Goal: Task Accomplishment & Management: Manage account settings

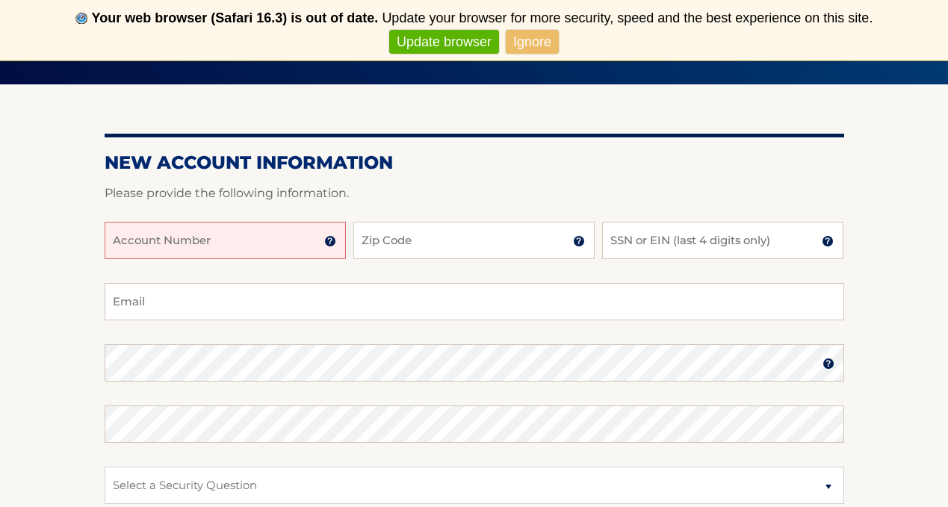
scroll to position [159, 0]
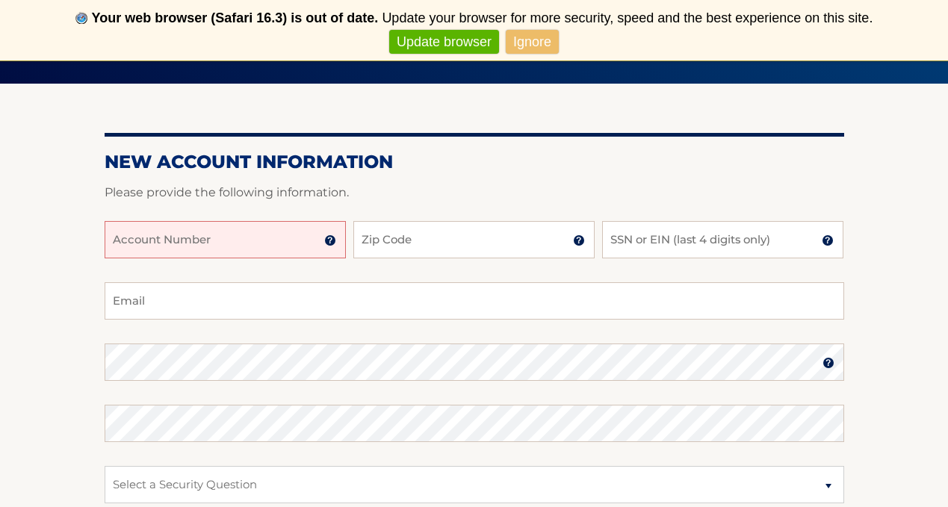
click at [241, 245] on input "Account Number" at bounding box center [225, 239] width 241 height 37
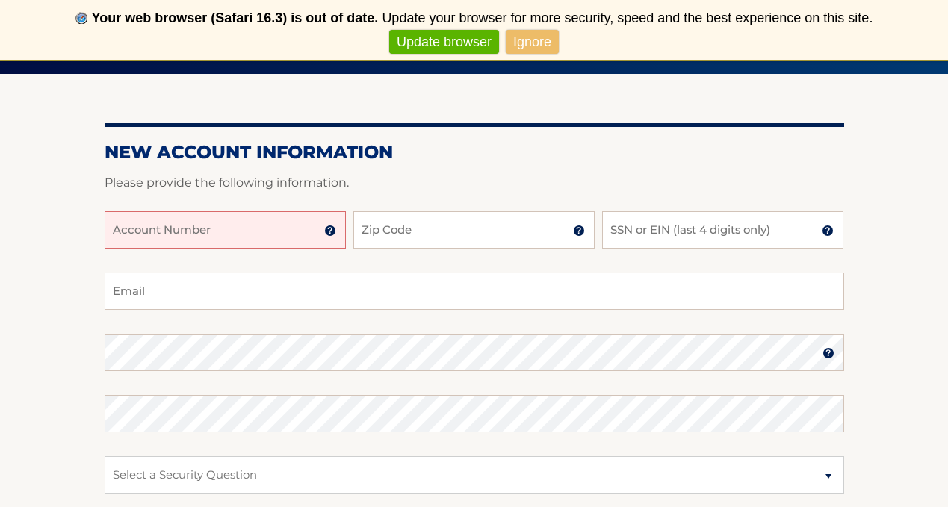
scroll to position [167, 0]
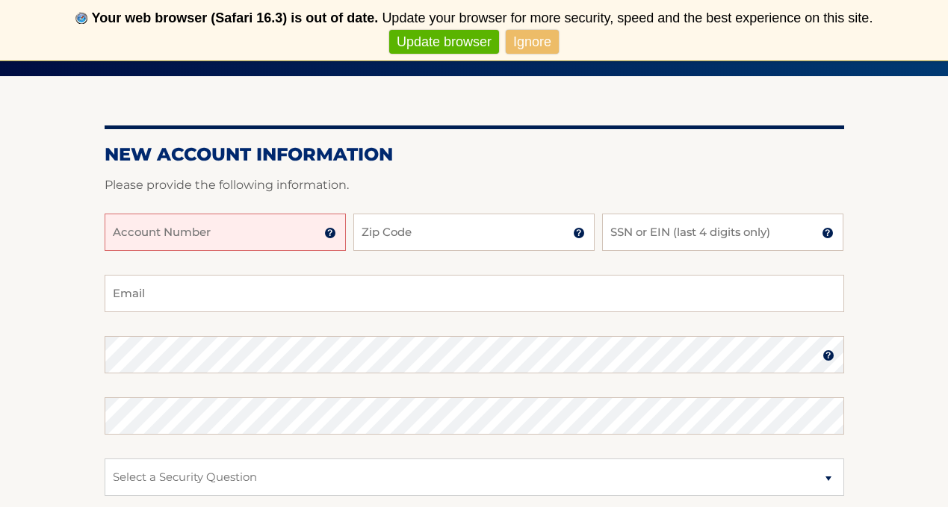
click at [548, 33] on link "Ignore" at bounding box center [532, 42] width 53 height 25
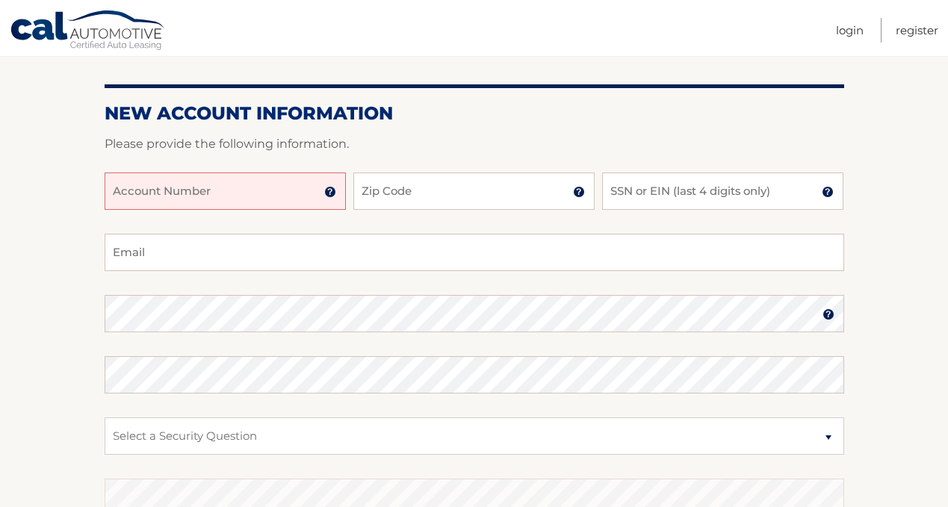
scroll to position [152, 0]
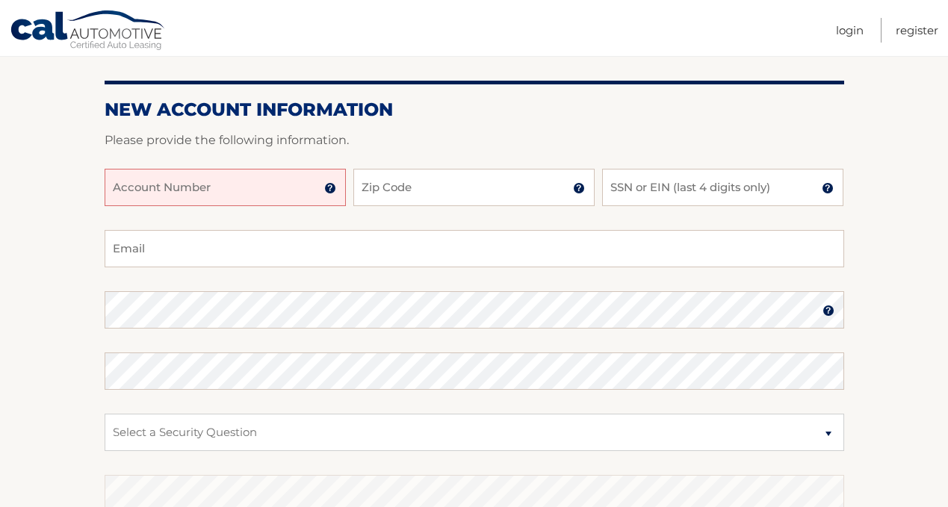
click at [259, 208] on div "Account Number 11 digit account number provided on your coupon book or Welcome …" at bounding box center [475, 199] width 740 height 61
click at [256, 185] on input "Account Number" at bounding box center [225, 187] width 241 height 37
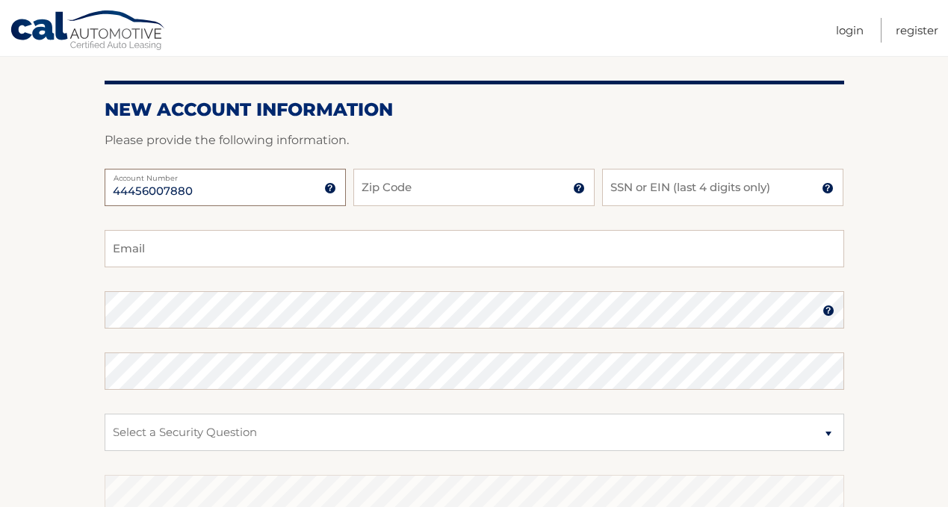
type input "44456007880"
type input "08075"
click at [652, 186] on input "SSN or EIN (last 4 digits only)" at bounding box center [722, 187] width 241 height 37
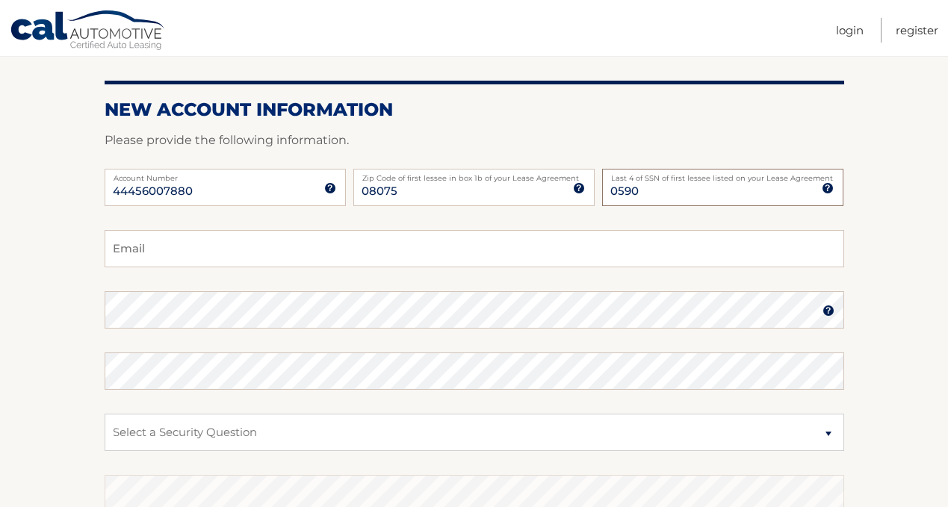
type input "0590"
type input "josh.brocco@gmail.com"
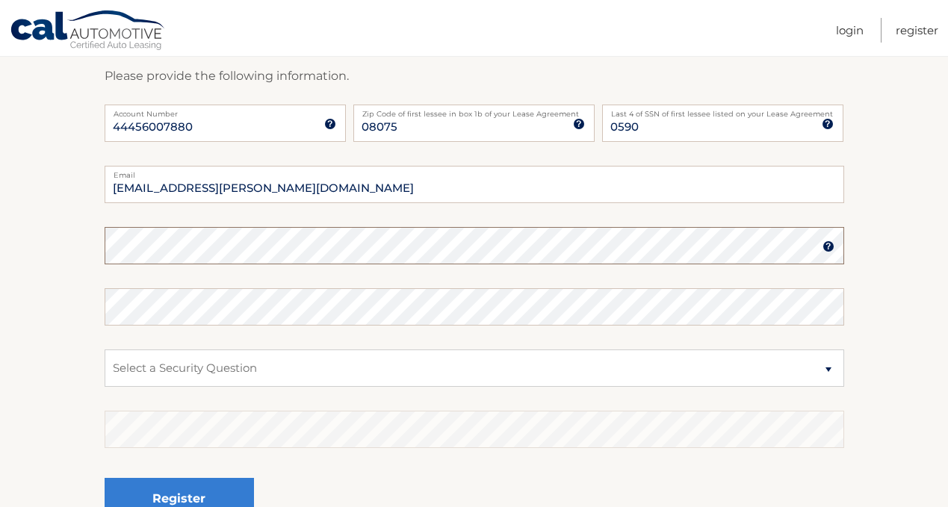
scroll to position [232, 0]
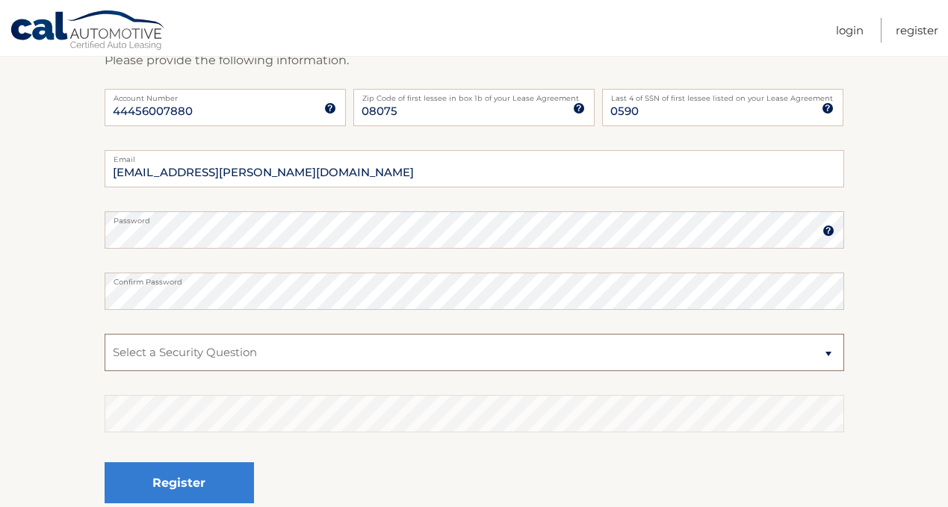
select select "2"
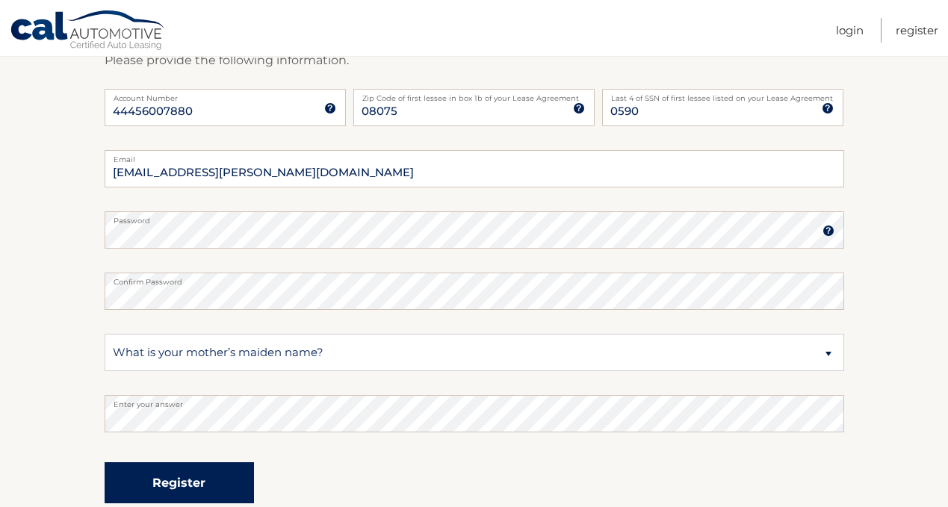
click at [183, 470] on button "Register" at bounding box center [179, 483] width 149 height 41
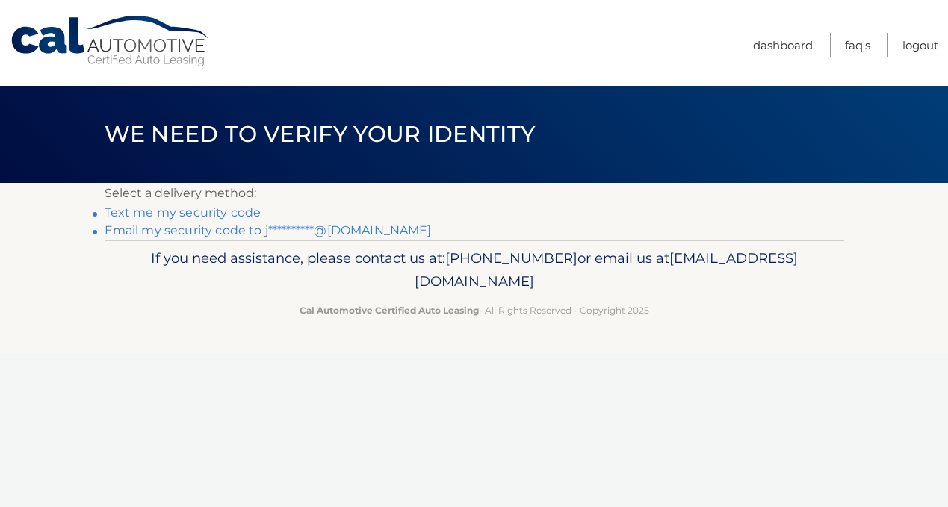
click at [238, 210] on link "Text me my security code" at bounding box center [183, 213] width 157 height 14
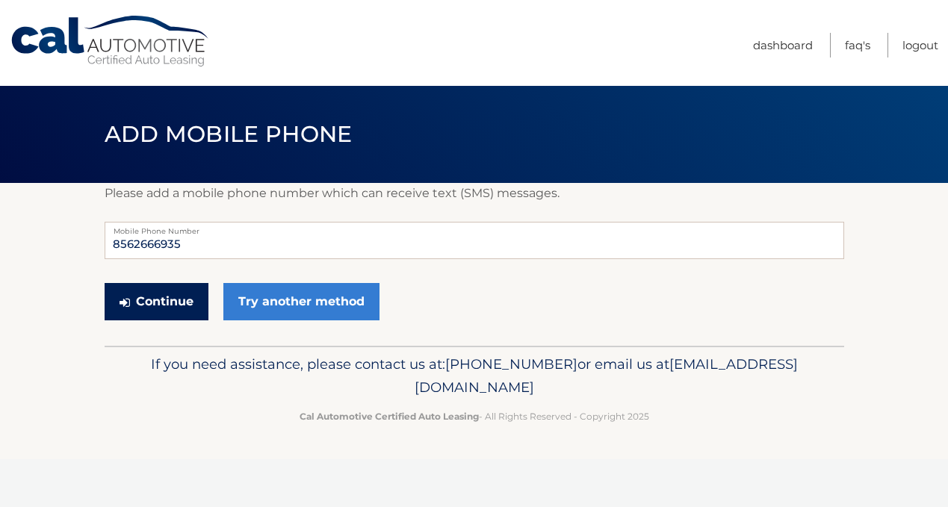
click at [191, 295] on button "Continue" at bounding box center [157, 301] width 104 height 37
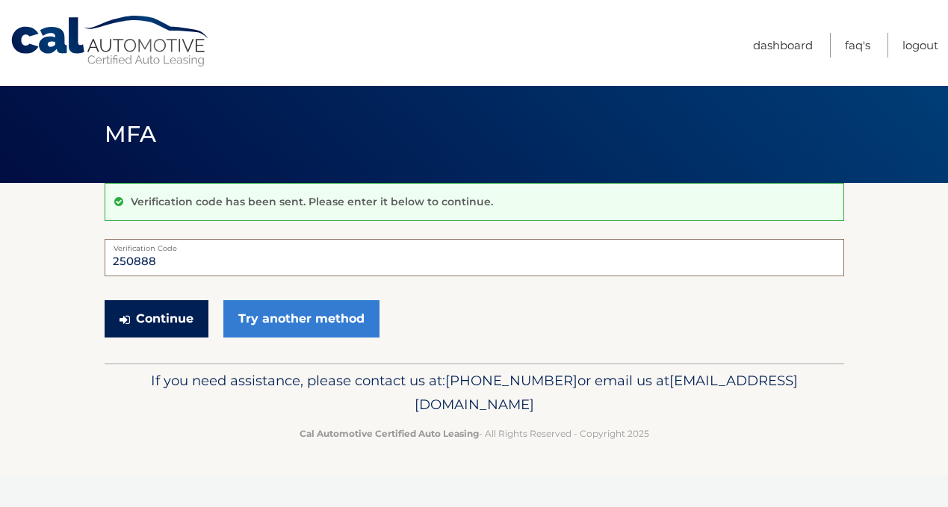
type input "250888"
click at [203, 323] on button "Continue" at bounding box center [157, 318] width 104 height 37
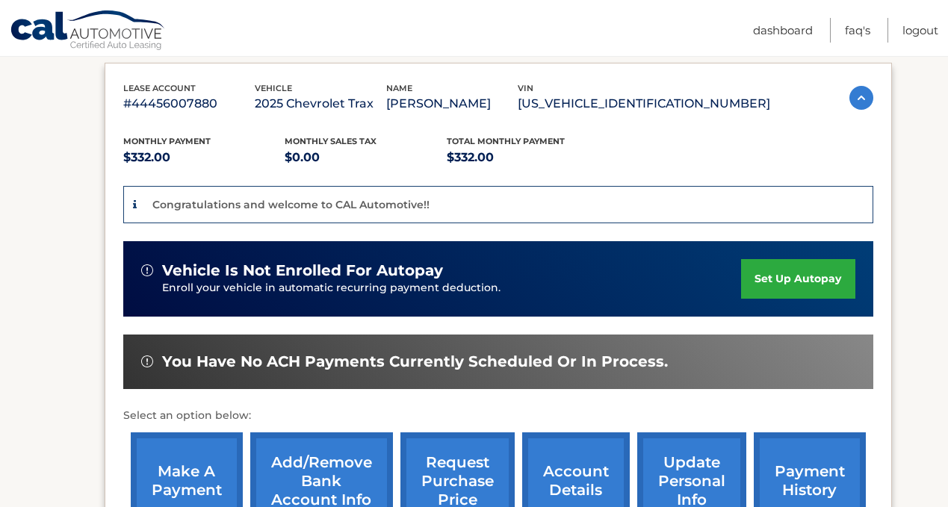
scroll to position [245, 0]
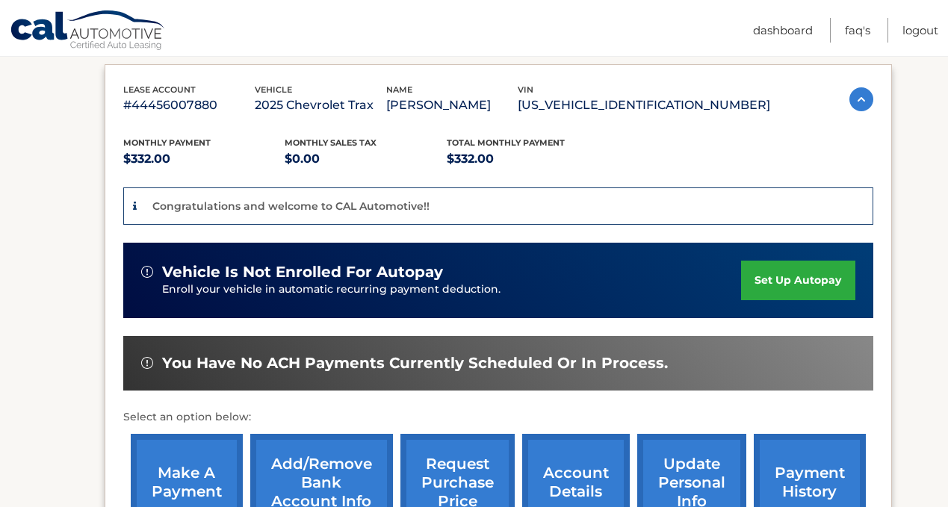
click at [774, 282] on link "set up autopay" at bounding box center [798, 281] width 114 height 40
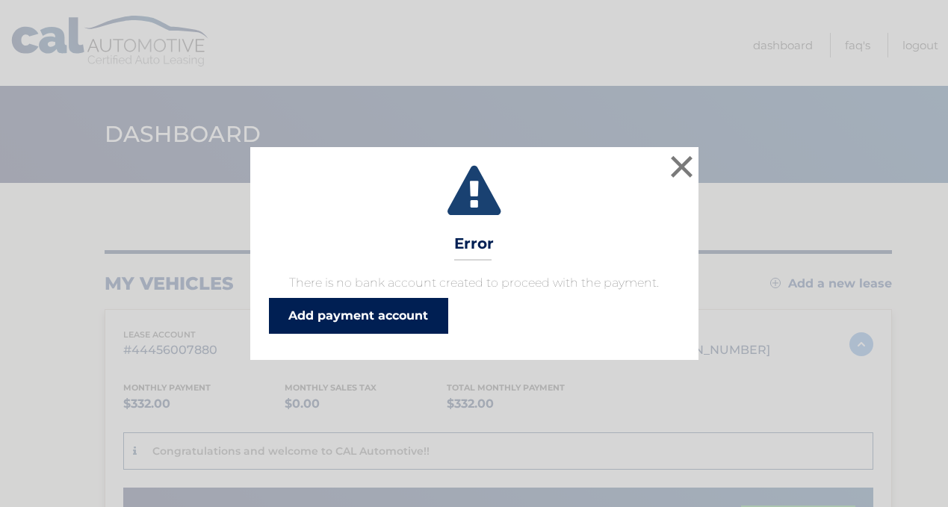
click at [436, 304] on link "Add payment account" at bounding box center [358, 316] width 179 height 36
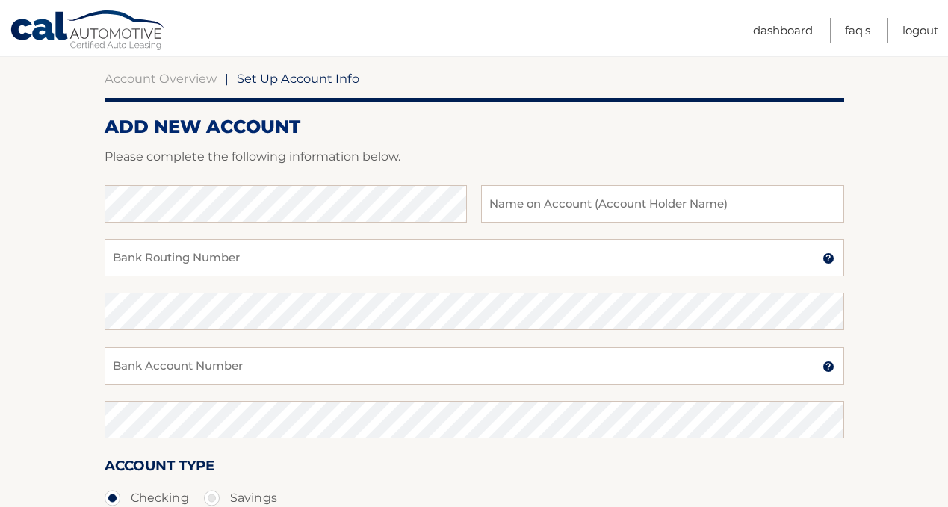
scroll to position [140, 0]
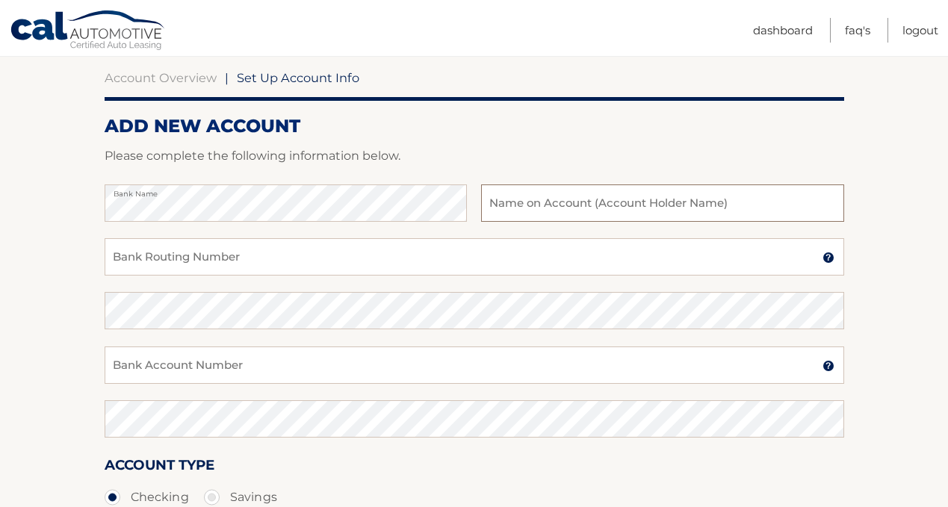
click at [542, 210] on input "text" at bounding box center [662, 203] width 362 height 37
type input "[PERSON_NAME]"
click at [398, 250] on input "Bank Routing Number" at bounding box center [475, 256] width 740 height 37
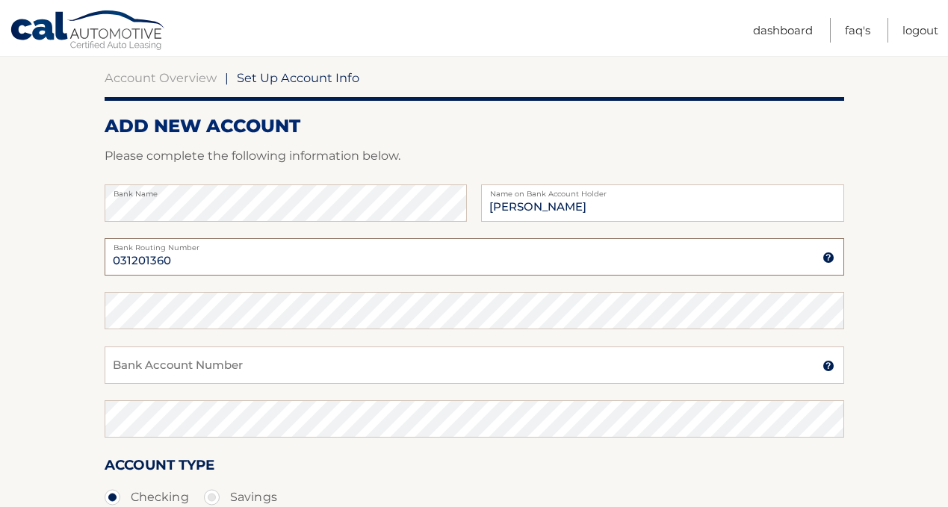
type input "031201360"
click at [285, 359] on input "Bank Account Number" at bounding box center [475, 365] width 740 height 37
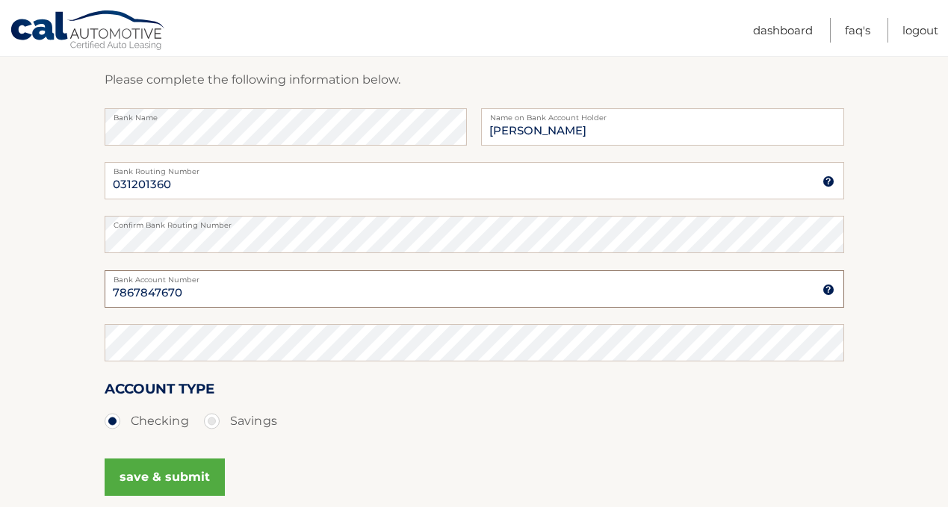
type input "7867847670"
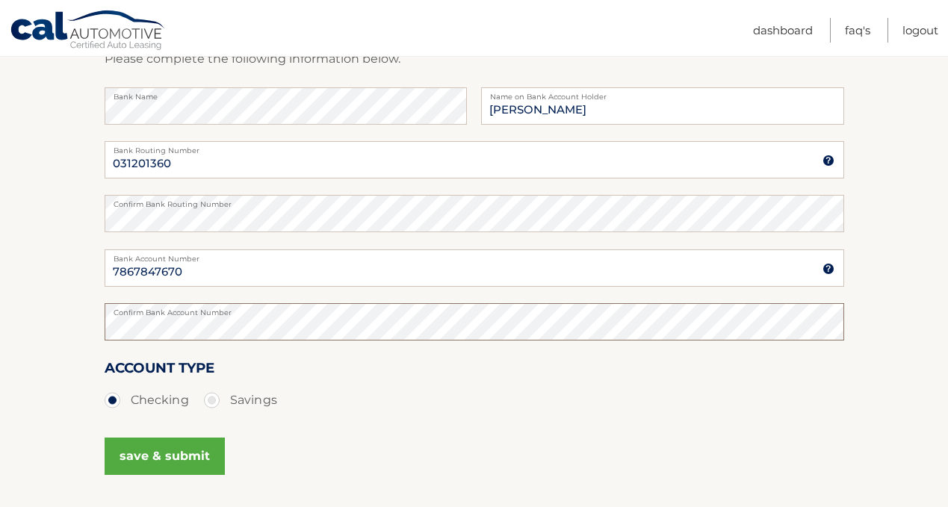
scroll to position [240, 0]
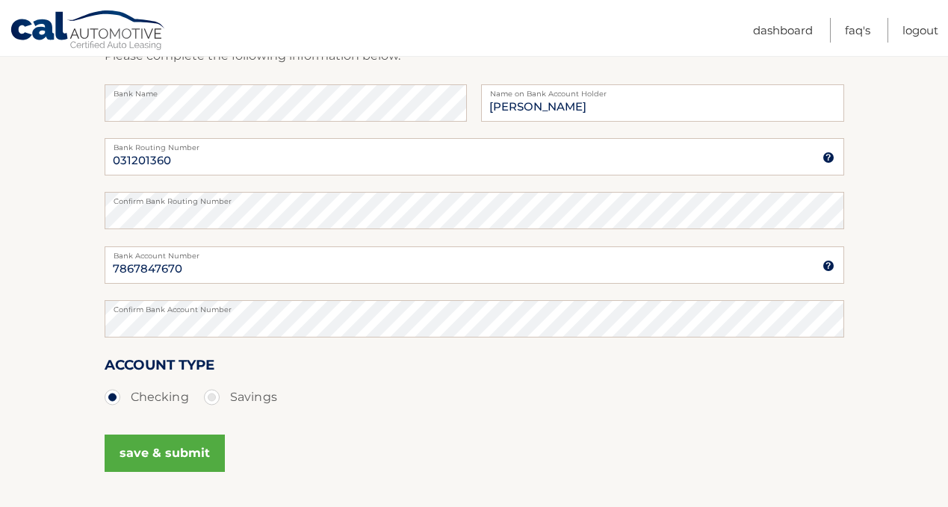
click at [163, 439] on button "save & submit" at bounding box center [165, 453] width 120 height 37
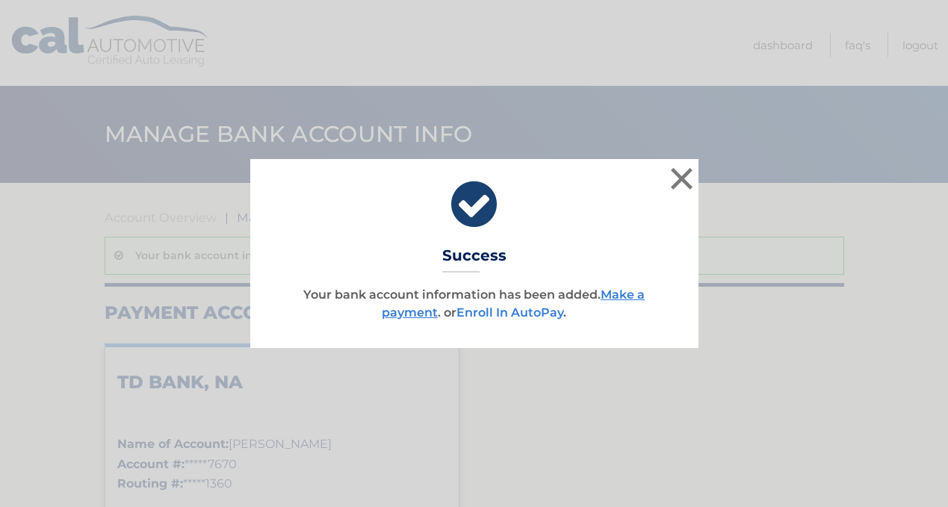
click at [495, 309] on link "Enroll In AutoPay" at bounding box center [510, 313] width 107 height 14
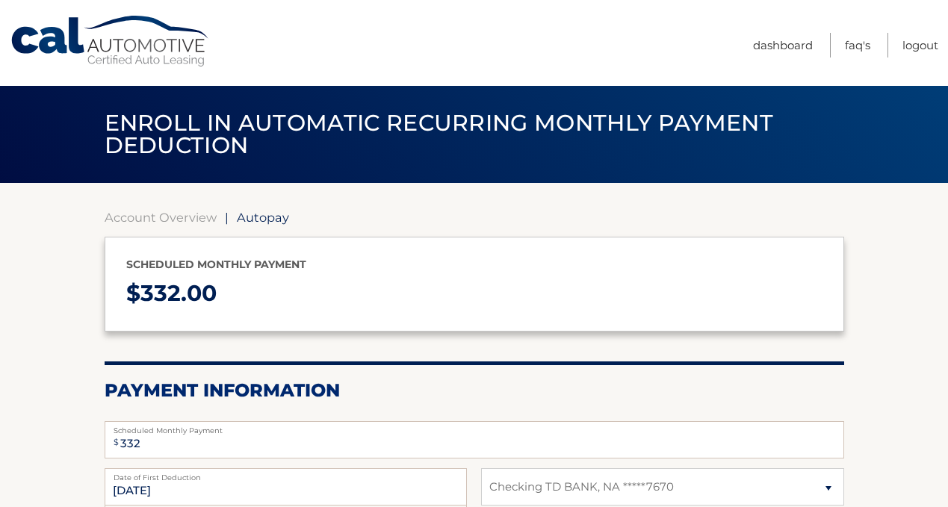
select select "NDQzNWZjOWItYTRhZS00MDI4LWE5N2ItNjk3YzZmNWE3Mjk5"
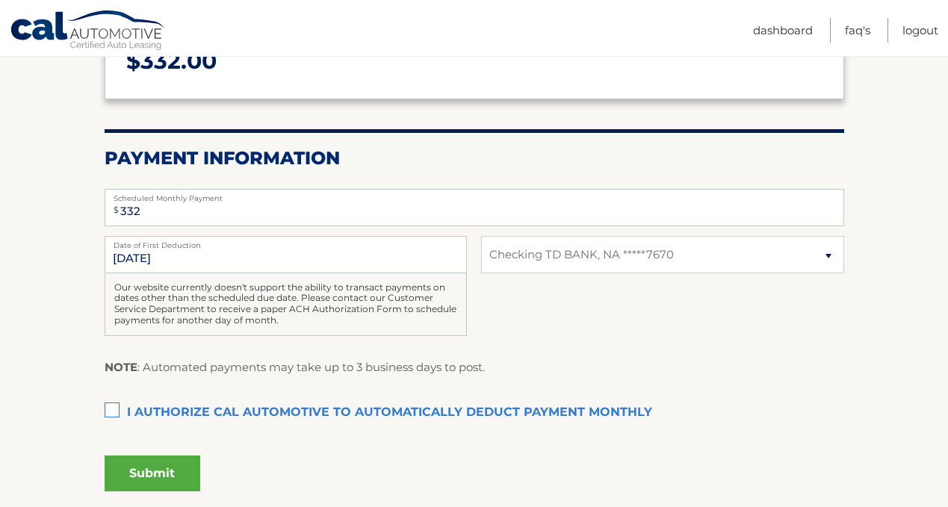
scroll to position [235, 0]
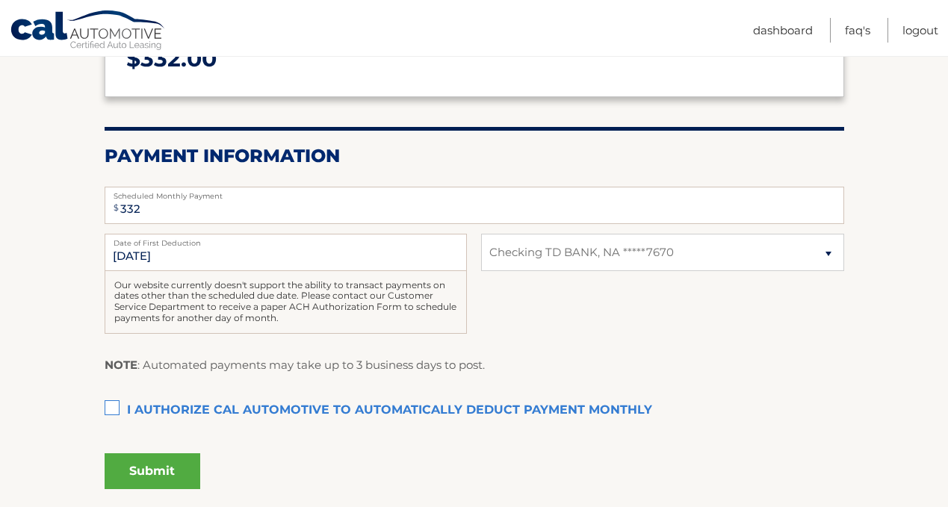
click at [111, 410] on label "I authorize cal automotive to automatically deduct payment monthly This checkbo…" at bounding box center [475, 411] width 740 height 30
click at [0, 0] on input "I authorize cal automotive to automatically deduct payment monthly This checkbo…" at bounding box center [0, 0] width 0 height 0
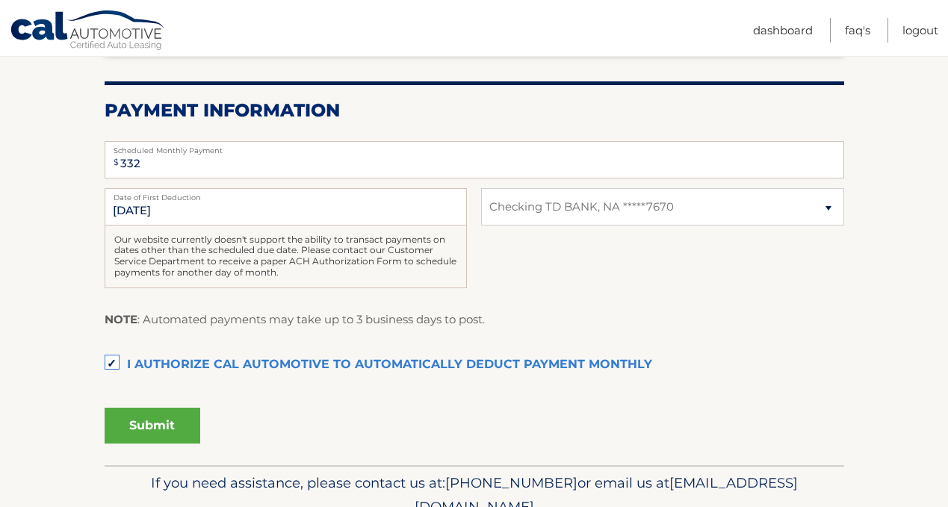
scroll to position [284, 0]
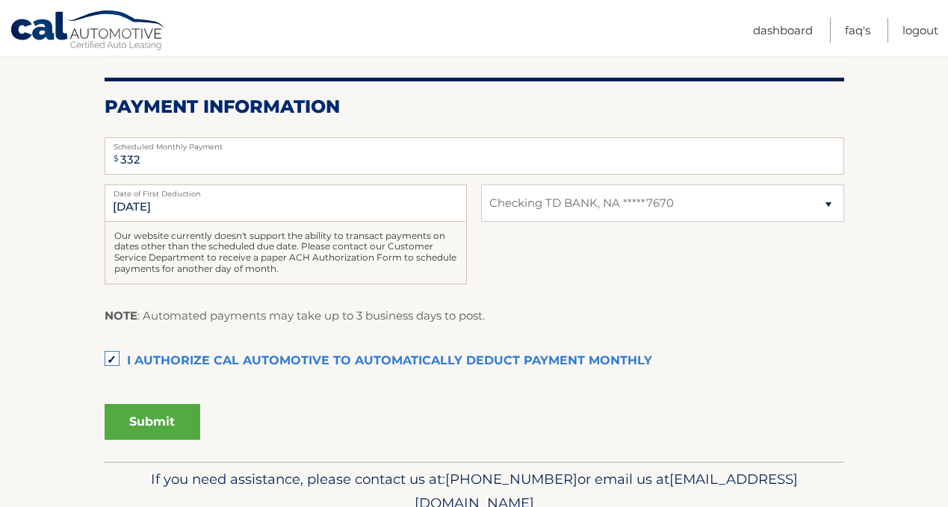
click at [111, 410] on button "Submit" at bounding box center [153, 422] width 96 height 36
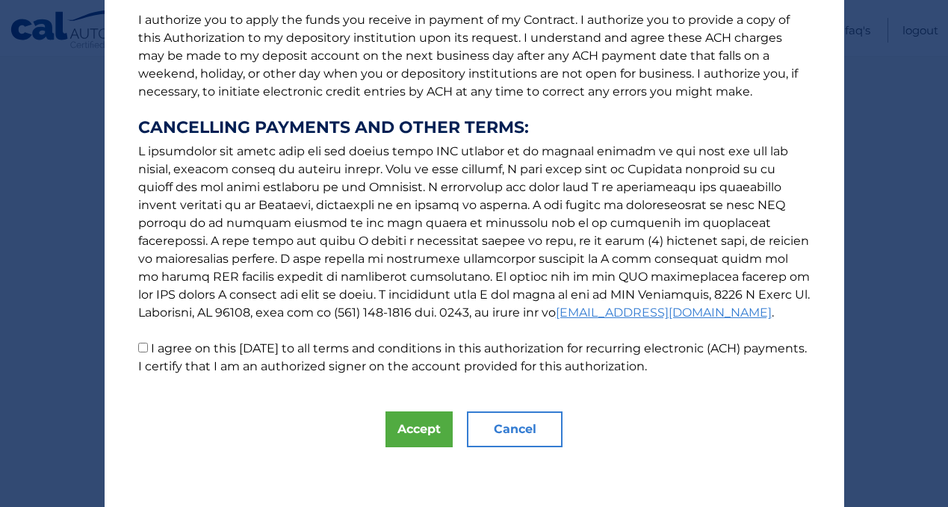
scroll to position [199, 0]
click at [393, 425] on button "Accept" at bounding box center [419, 430] width 67 height 36
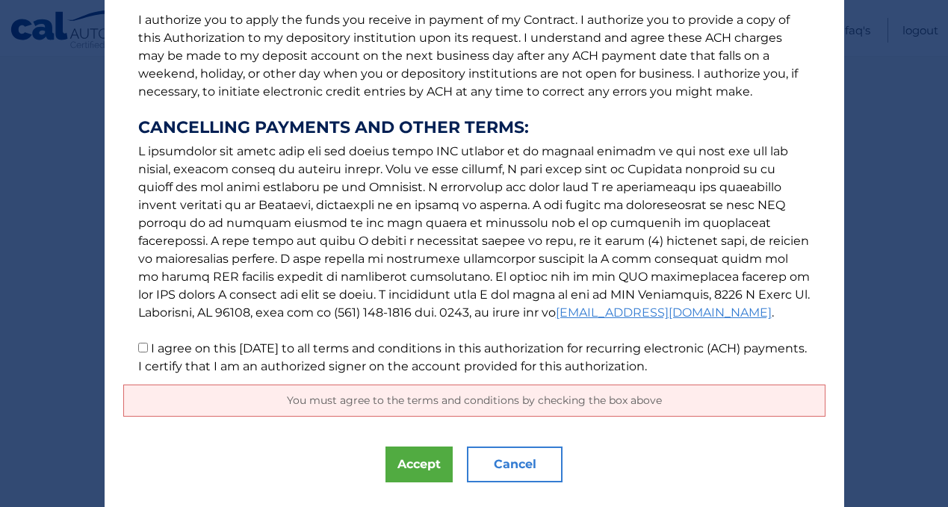
click at [143, 351] on input "I agree on this [DATE] to all terms and conditions in this authorization for re…" at bounding box center [143, 348] width 10 height 10
checkbox input "true"
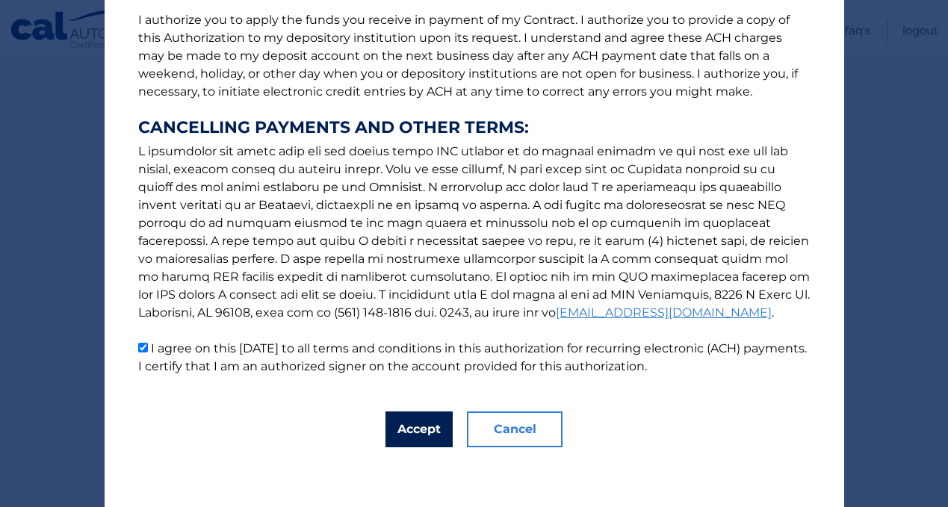
click at [436, 436] on button "Accept" at bounding box center [419, 430] width 67 height 36
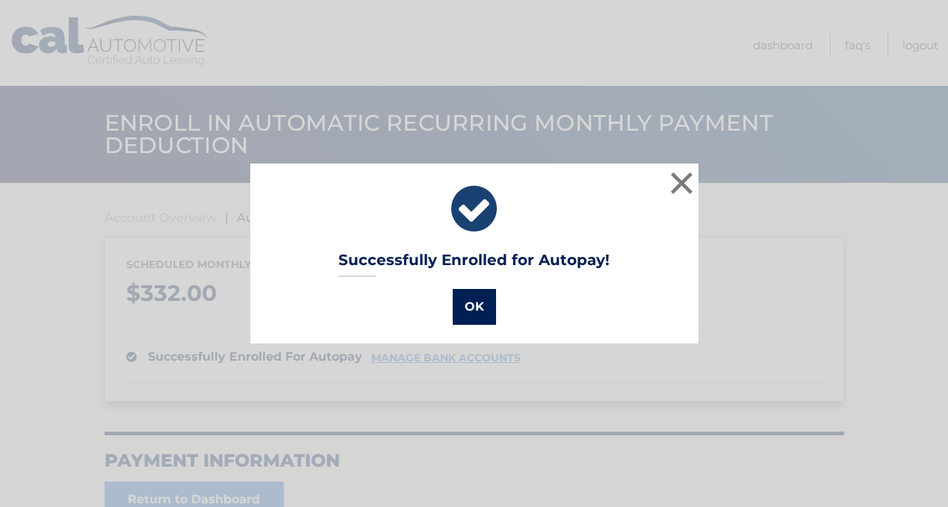
click at [460, 318] on button "OK" at bounding box center [474, 307] width 43 height 36
